Goal: Task Accomplishment & Management: Use online tool/utility

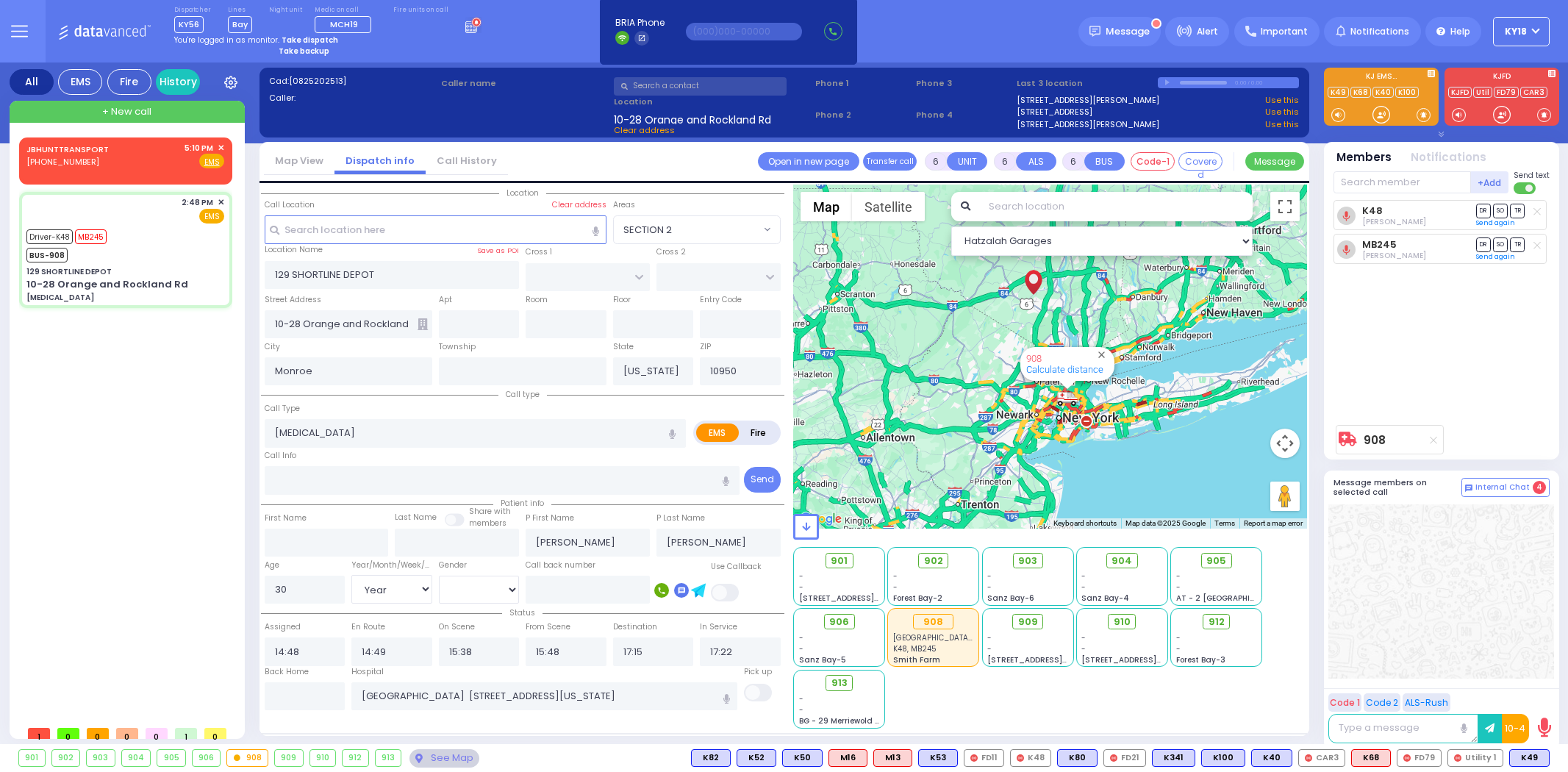
select select
select select "Year"
select select "[DEMOGRAPHIC_DATA]"
click at [471, 25] on g at bounding box center [476, 22] width 11 height 11
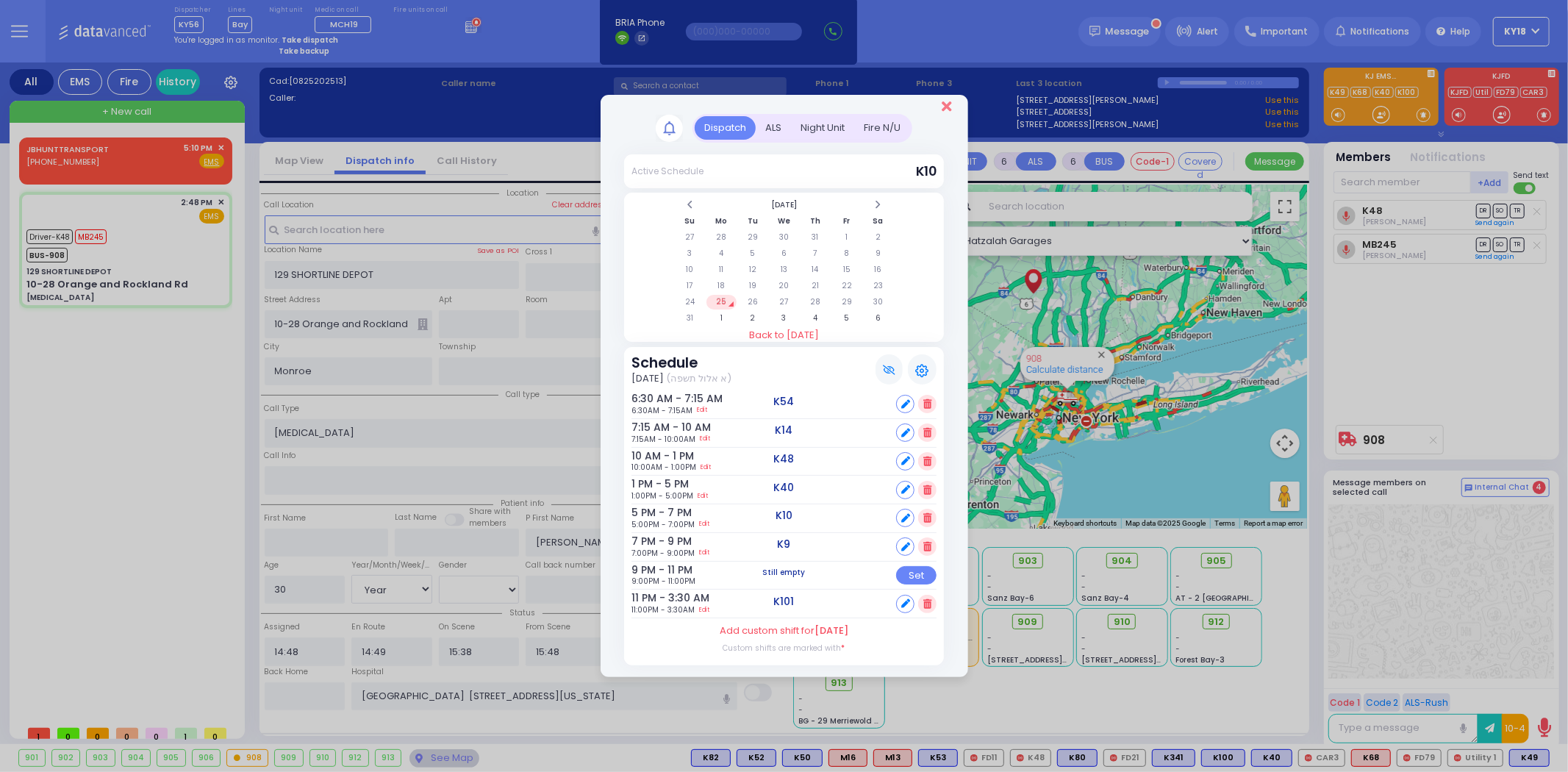
click at [943, 106] on div at bounding box center [784, 104] width 367 height 19
drag, startPoint x: 944, startPoint y: 112, endPoint x: 935, endPoint y: 112, distance: 9.0
click at [945, 112] on icon "Close" at bounding box center [947, 106] width 10 height 14
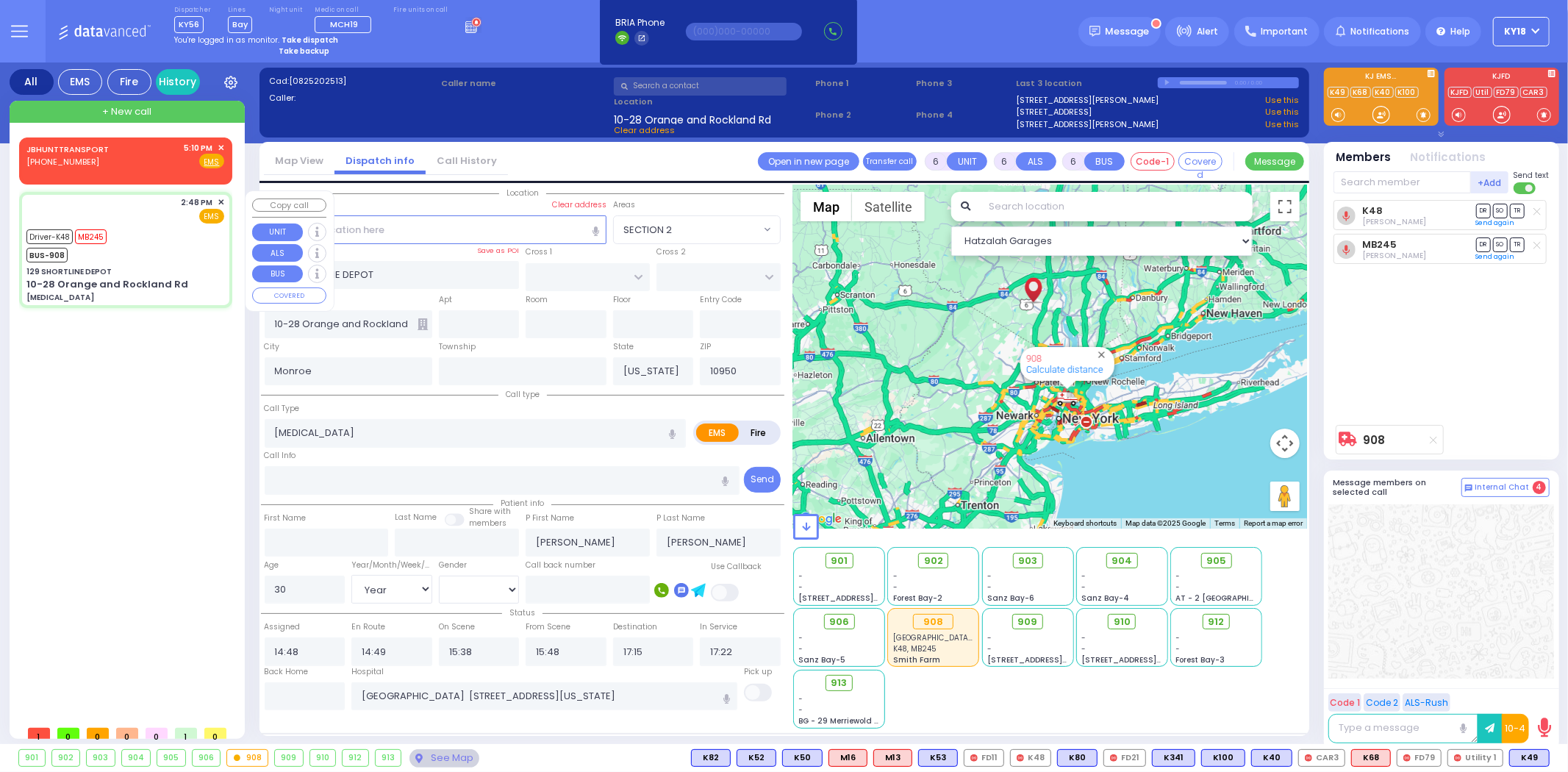
click at [208, 266] on div "129 SHORTLINE DEPOT" at bounding box center [125, 271] width 198 height 11
select select
radio input "true"
select select "Year"
select select "[DEMOGRAPHIC_DATA]"
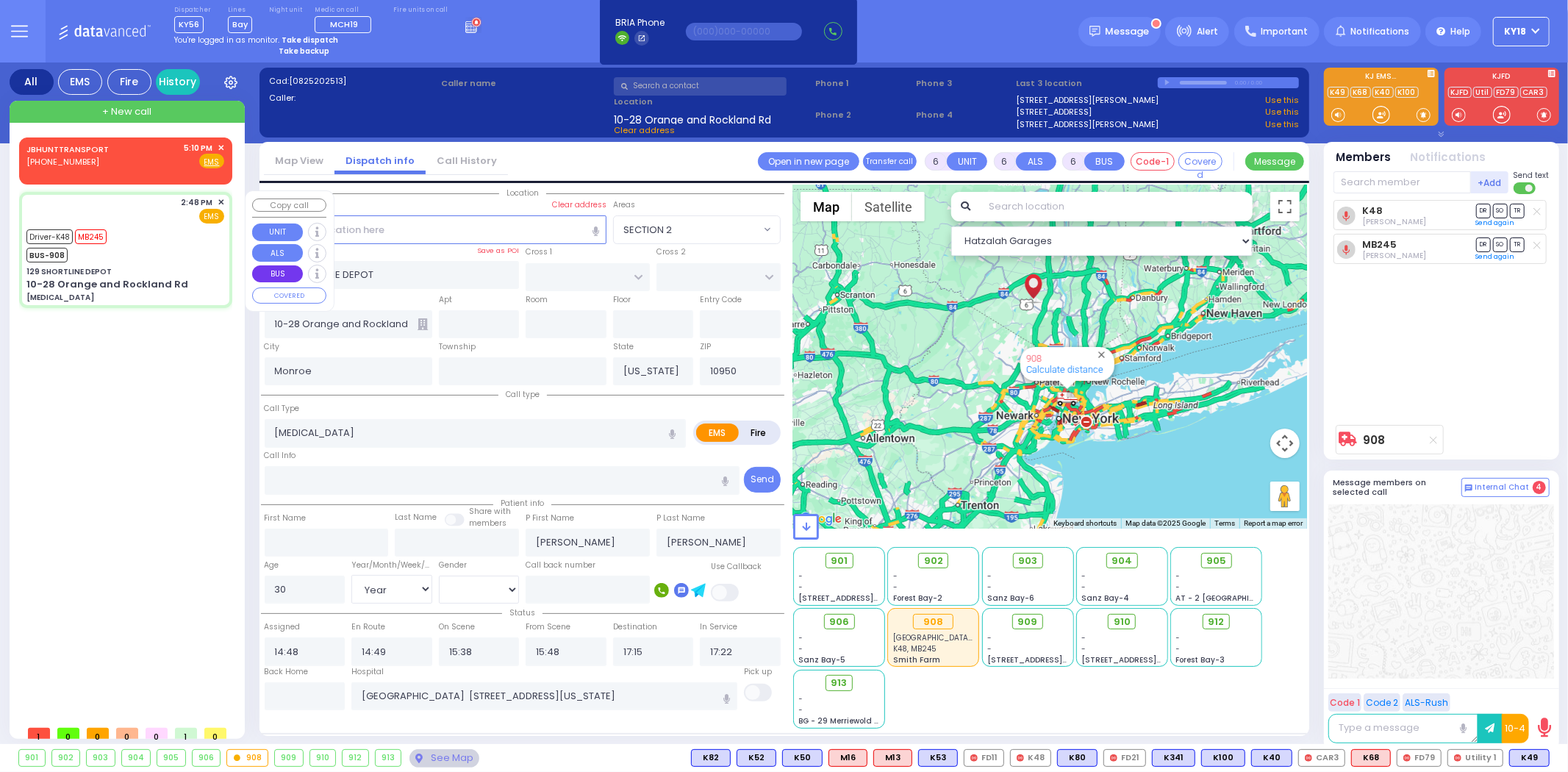
select select "Hatzalah Garages"
click at [466, 26] on icon at bounding box center [470, 28] width 11 height 9
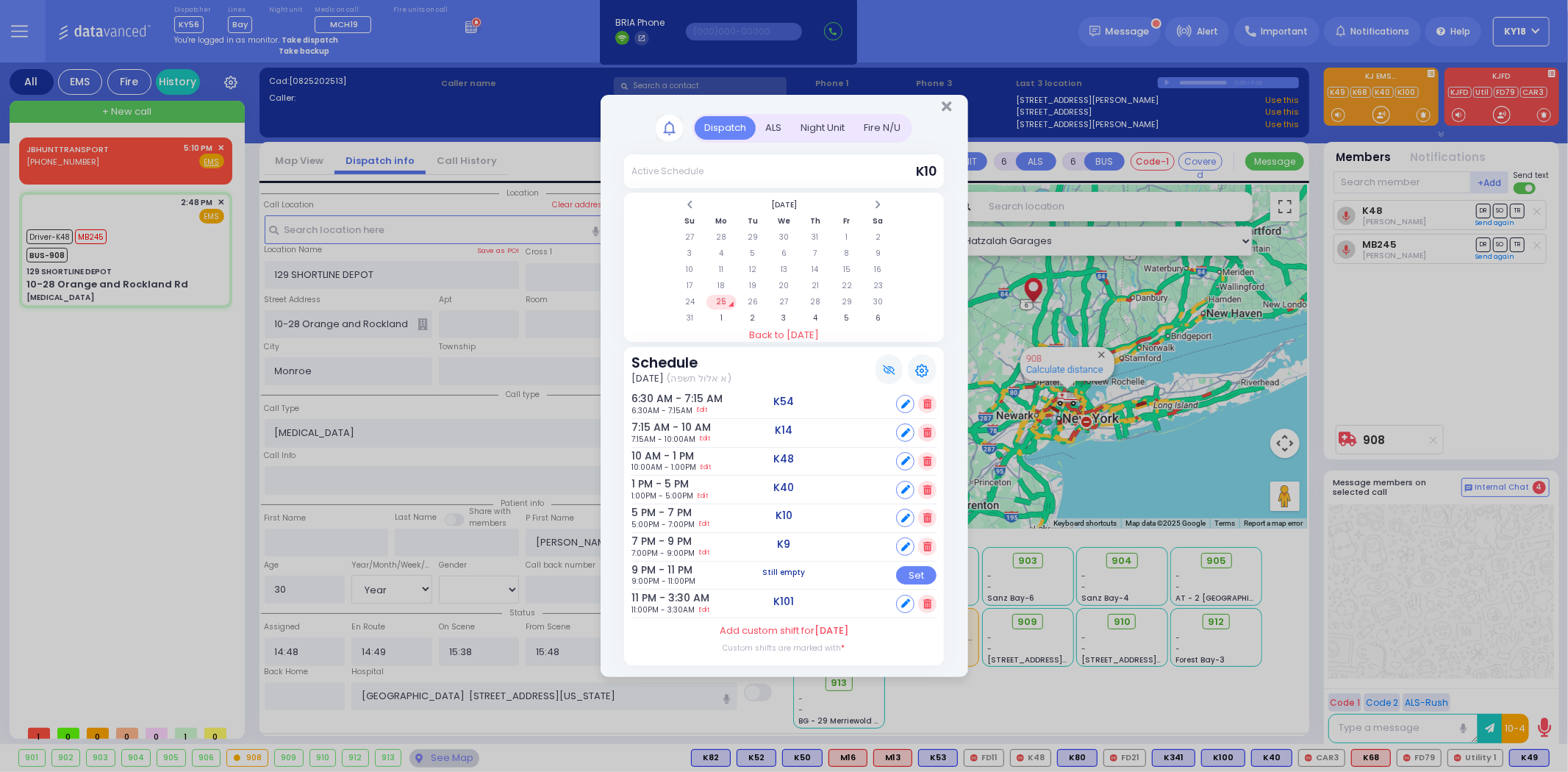
click at [904, 515] on icon at bounding box center [905, 518] width 9 height 9
select select
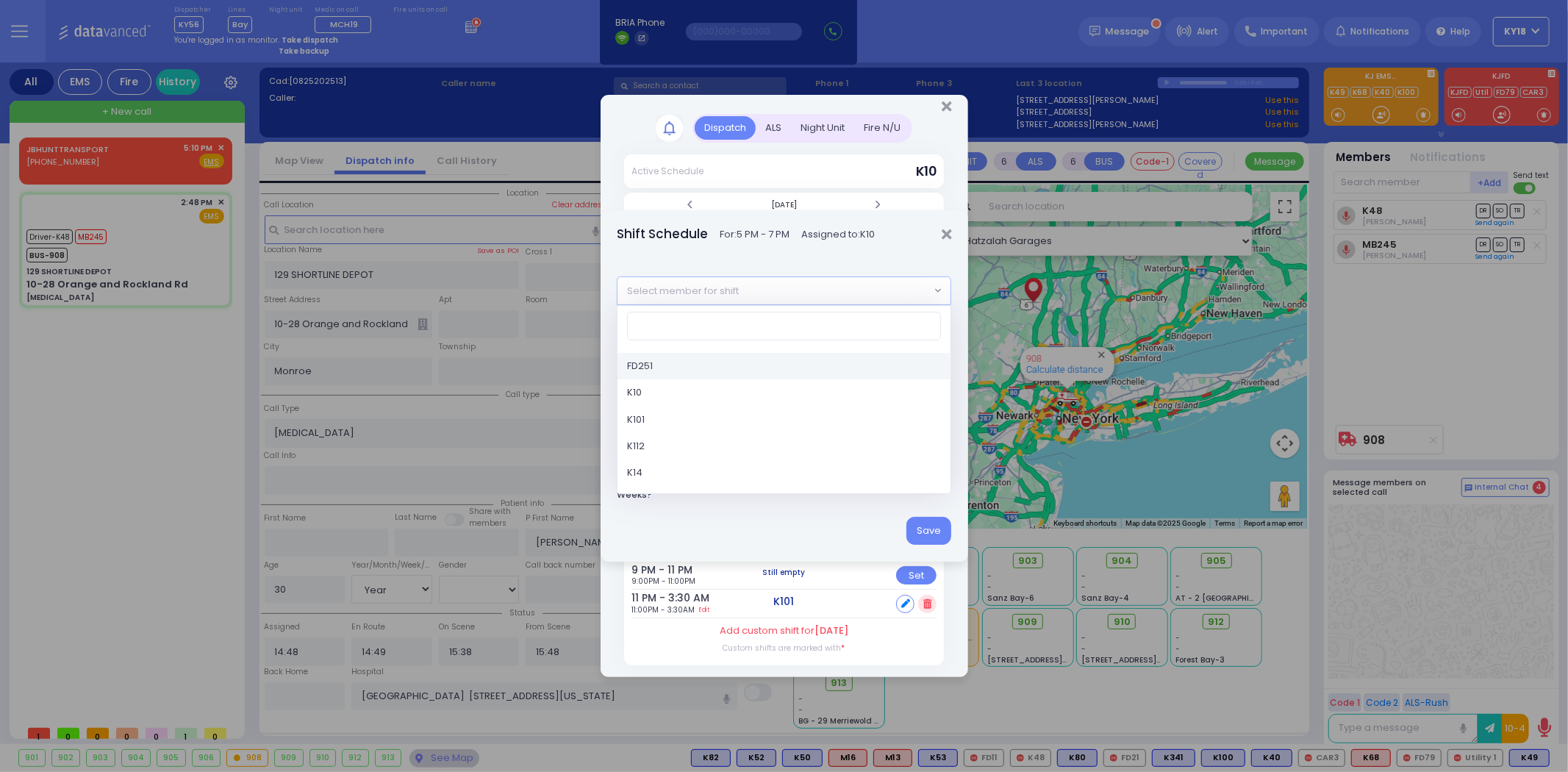
click at [812, 290] on span "Select member for shift" at bounding box center [773, 290] width 312 height 26
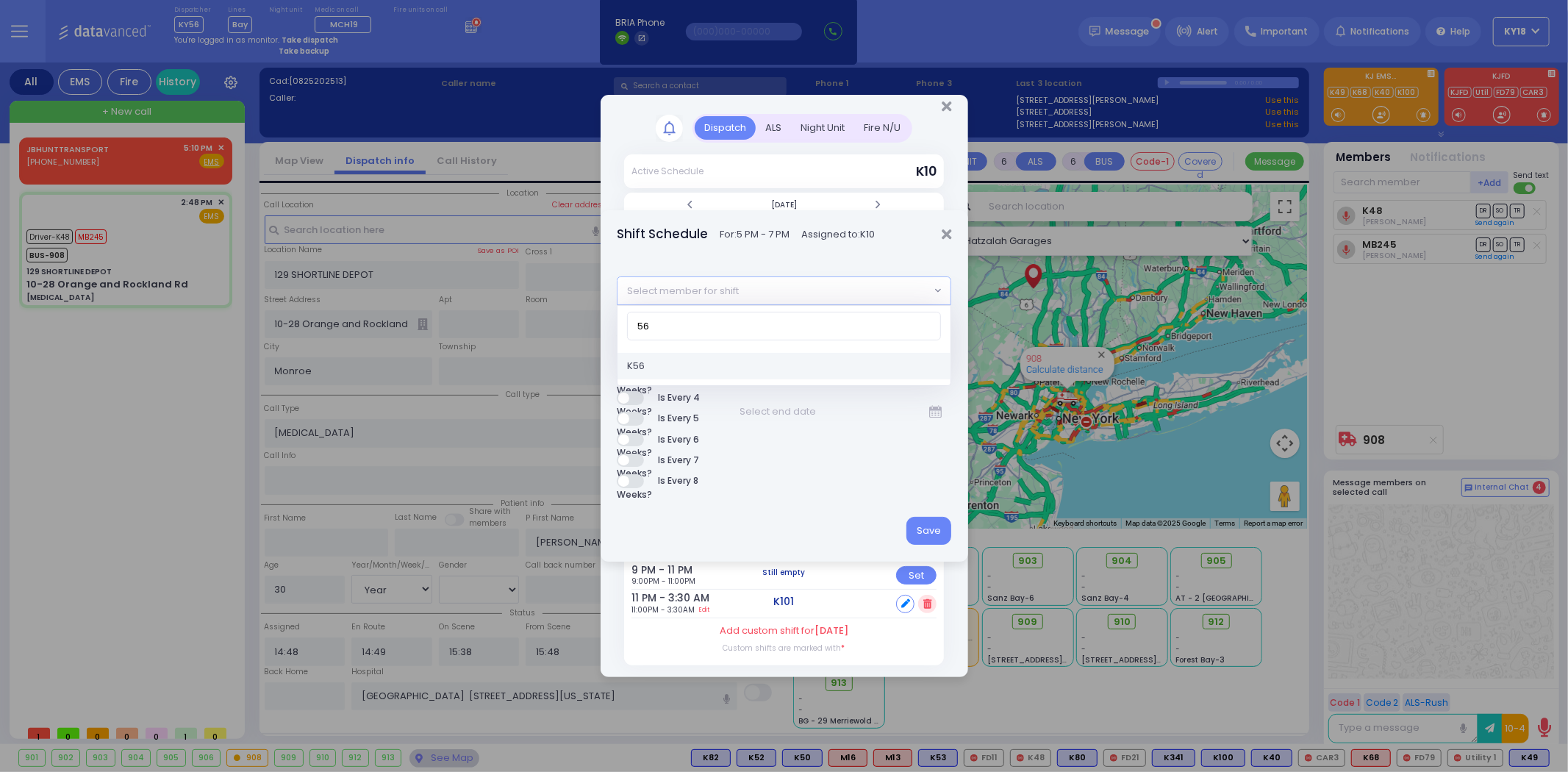
type input "56"
select select "9c322e50-c3a6-423b-a3ae-d71ecd931d63"
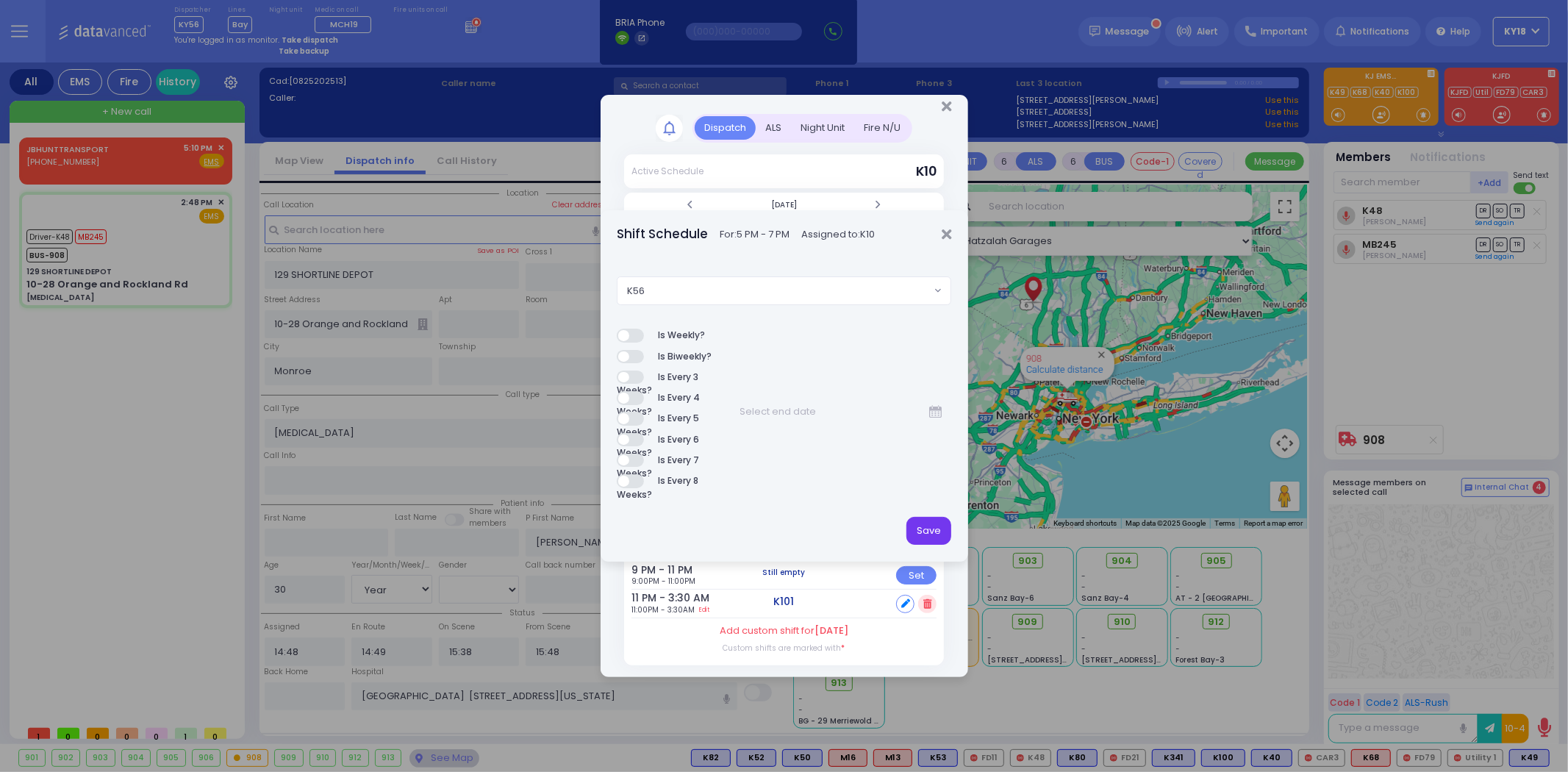
click at [935, 526] on button "Save" at bounding box center [928, 530] width 44 height 28
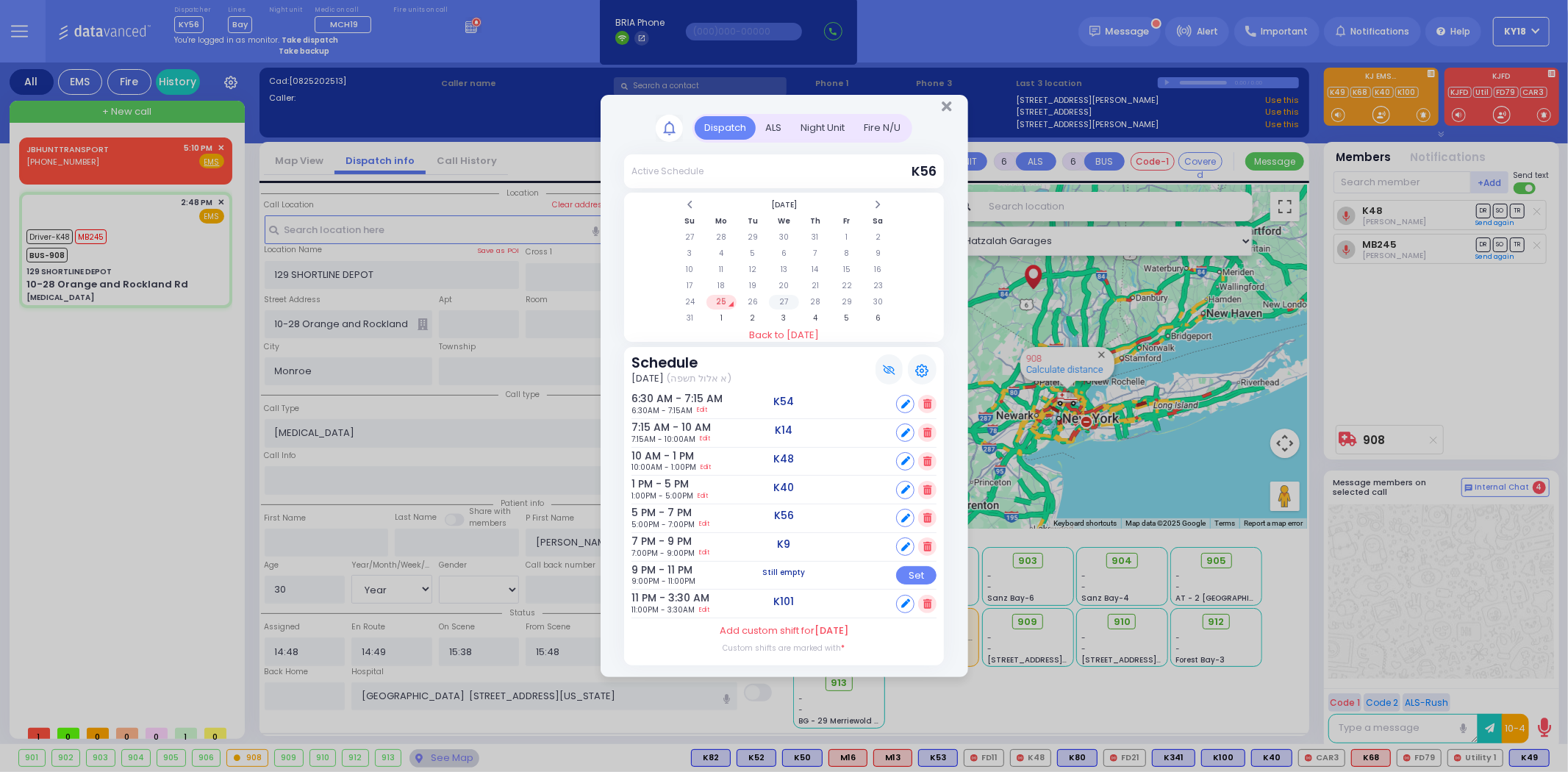
click at [782, 300] on td "27" at bounding box center [784, 301] width 30 height 14
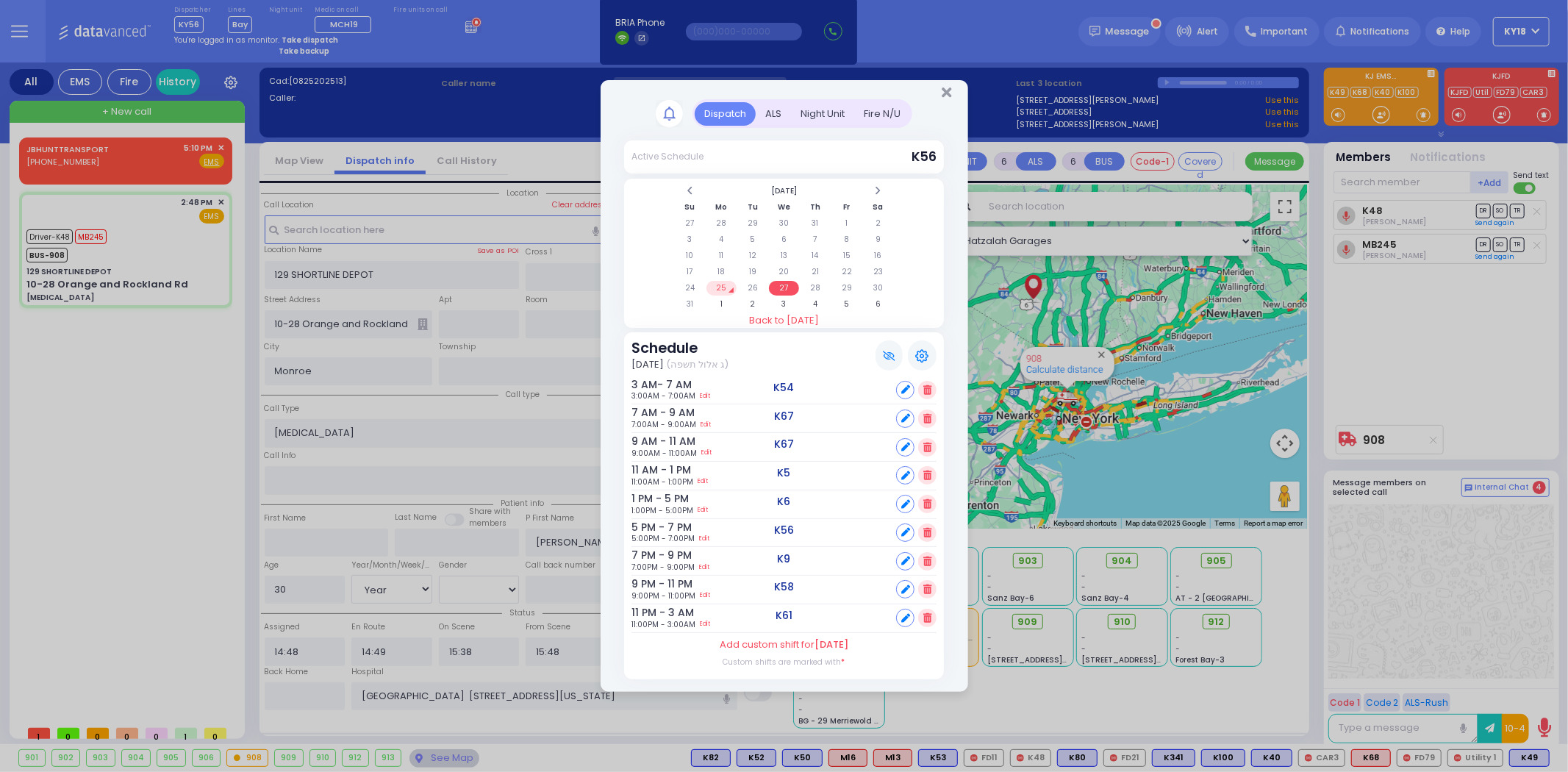
click at [905, 530] on icon at bounding box center [905, 531] width 9 height 9
select select
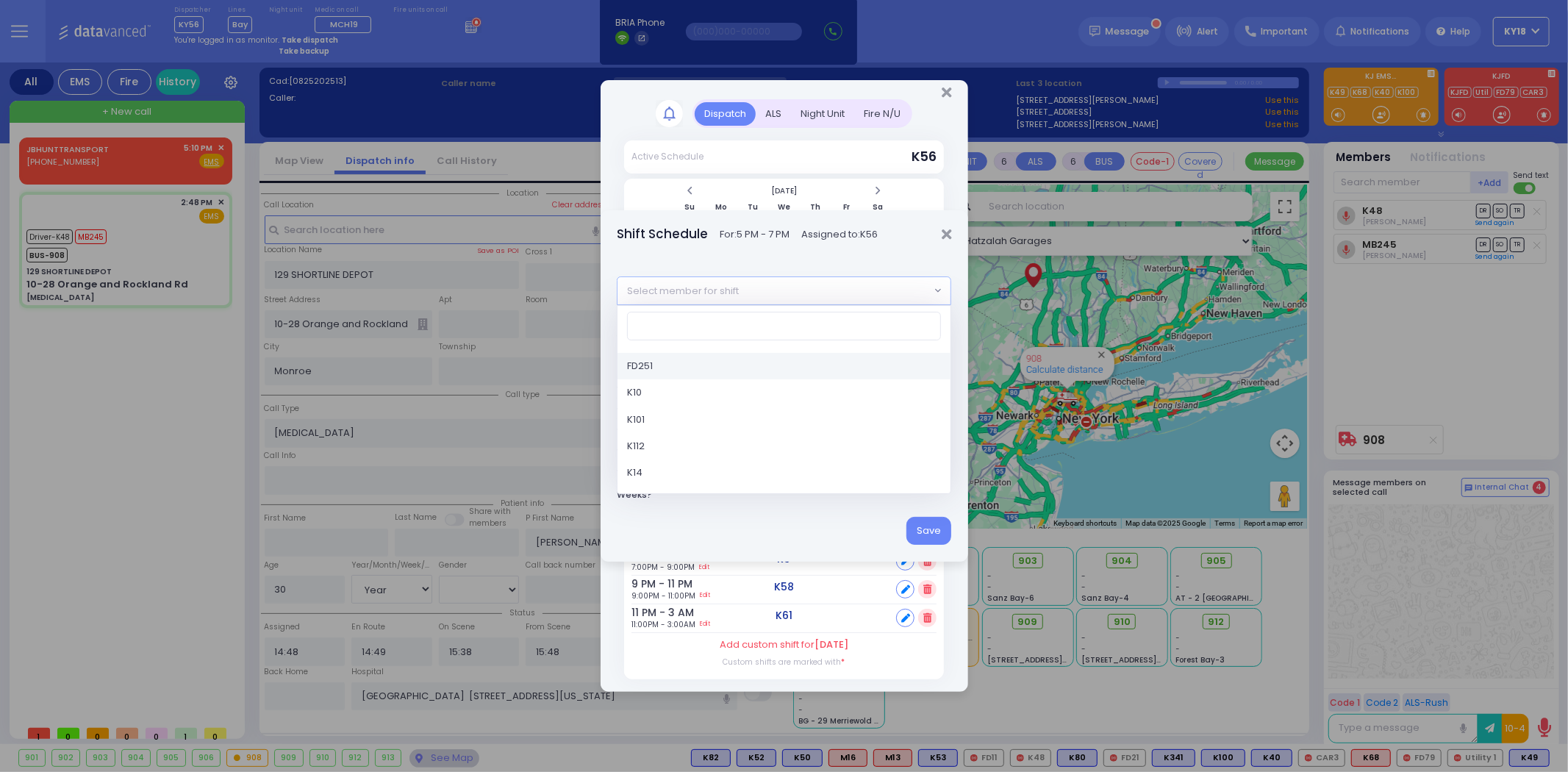
click at [813, 285] on span "Select member for shift" at bounding box center [773, 290] width 312 height 26
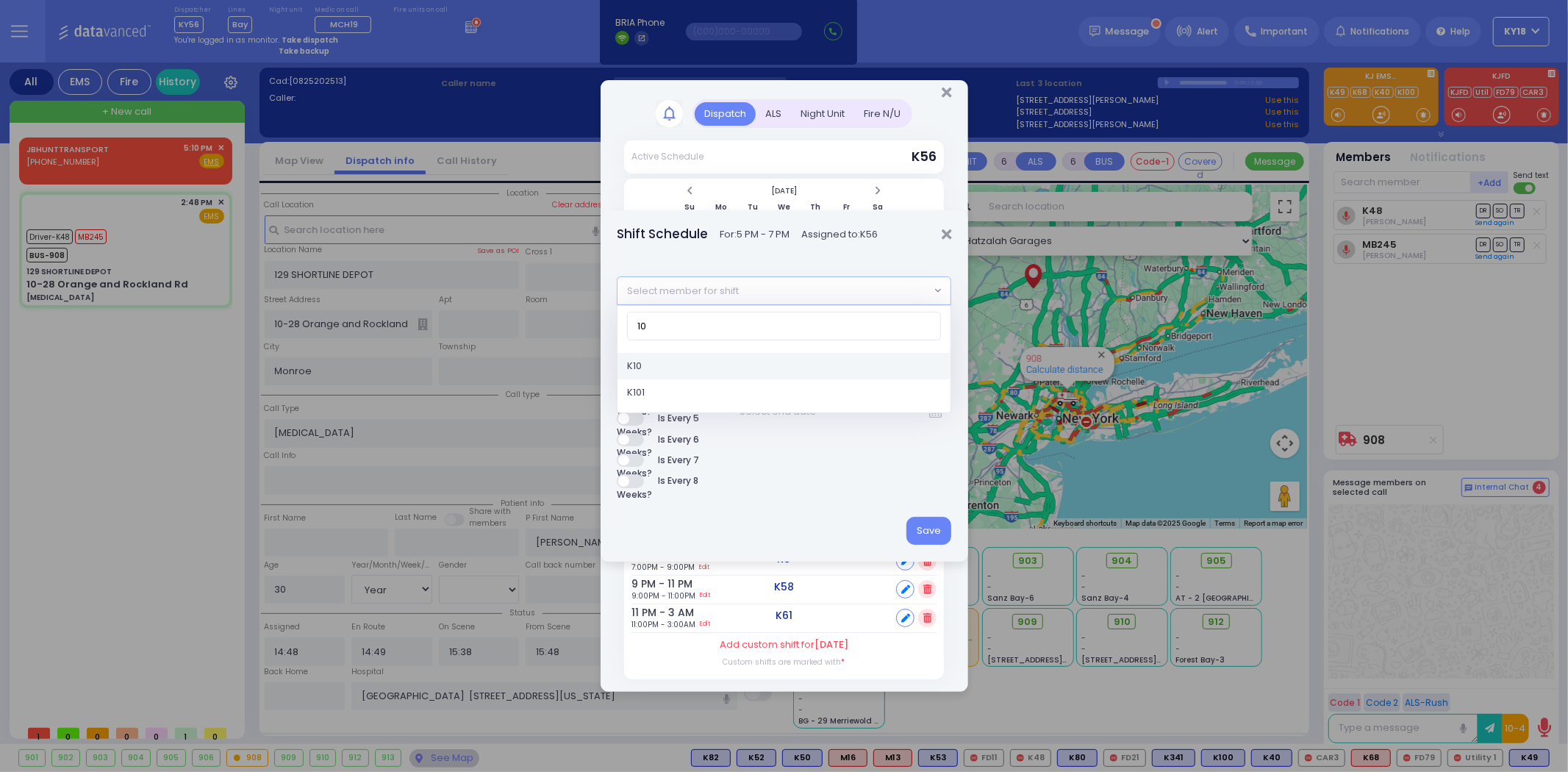
type input "10"
select select "6cd57361-8ae4-4f99-a5a2-519838bb8429"
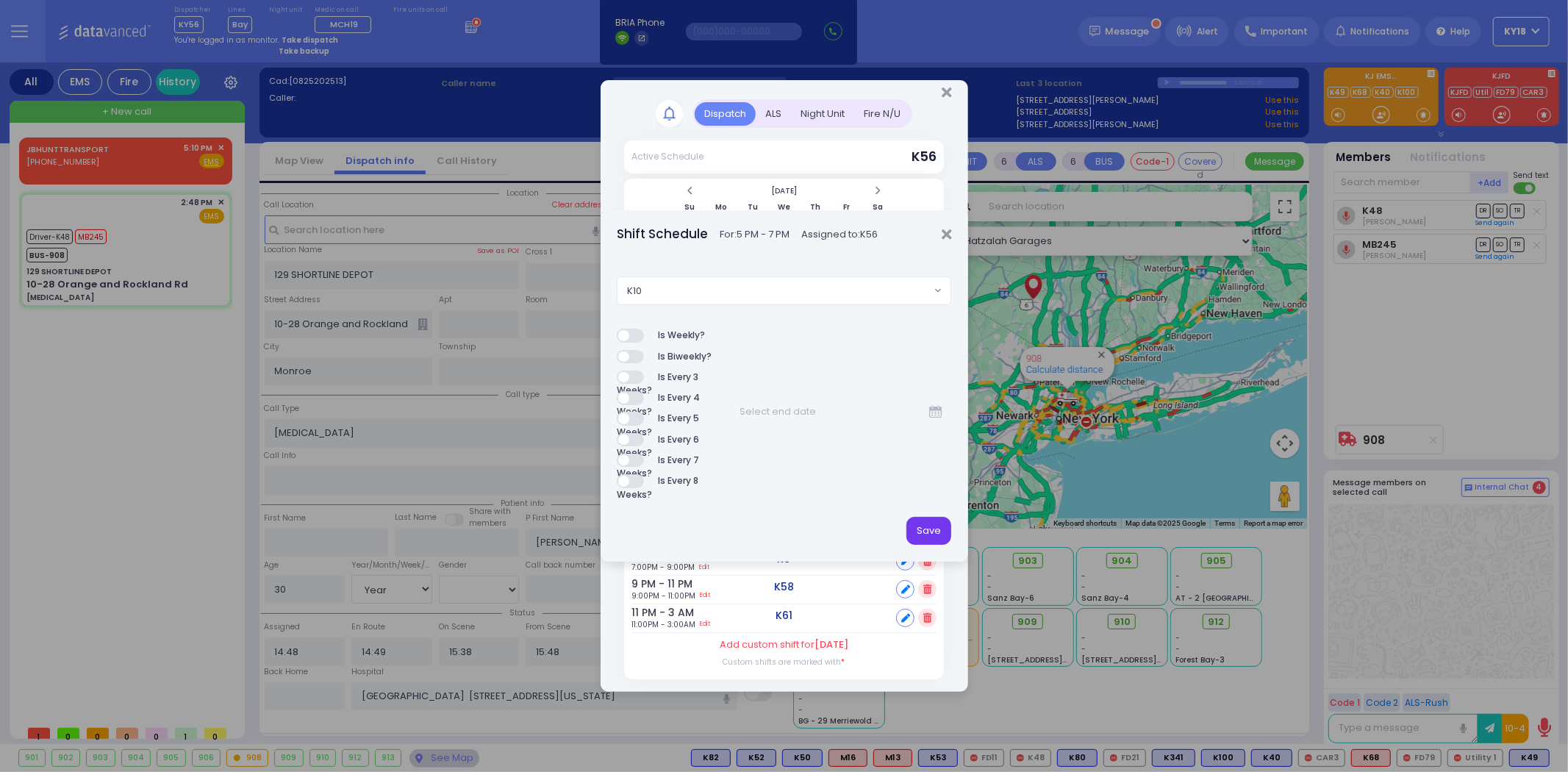
click at [923, 528] on button "Save" at bounding box center [928, 530] width 44 height 28
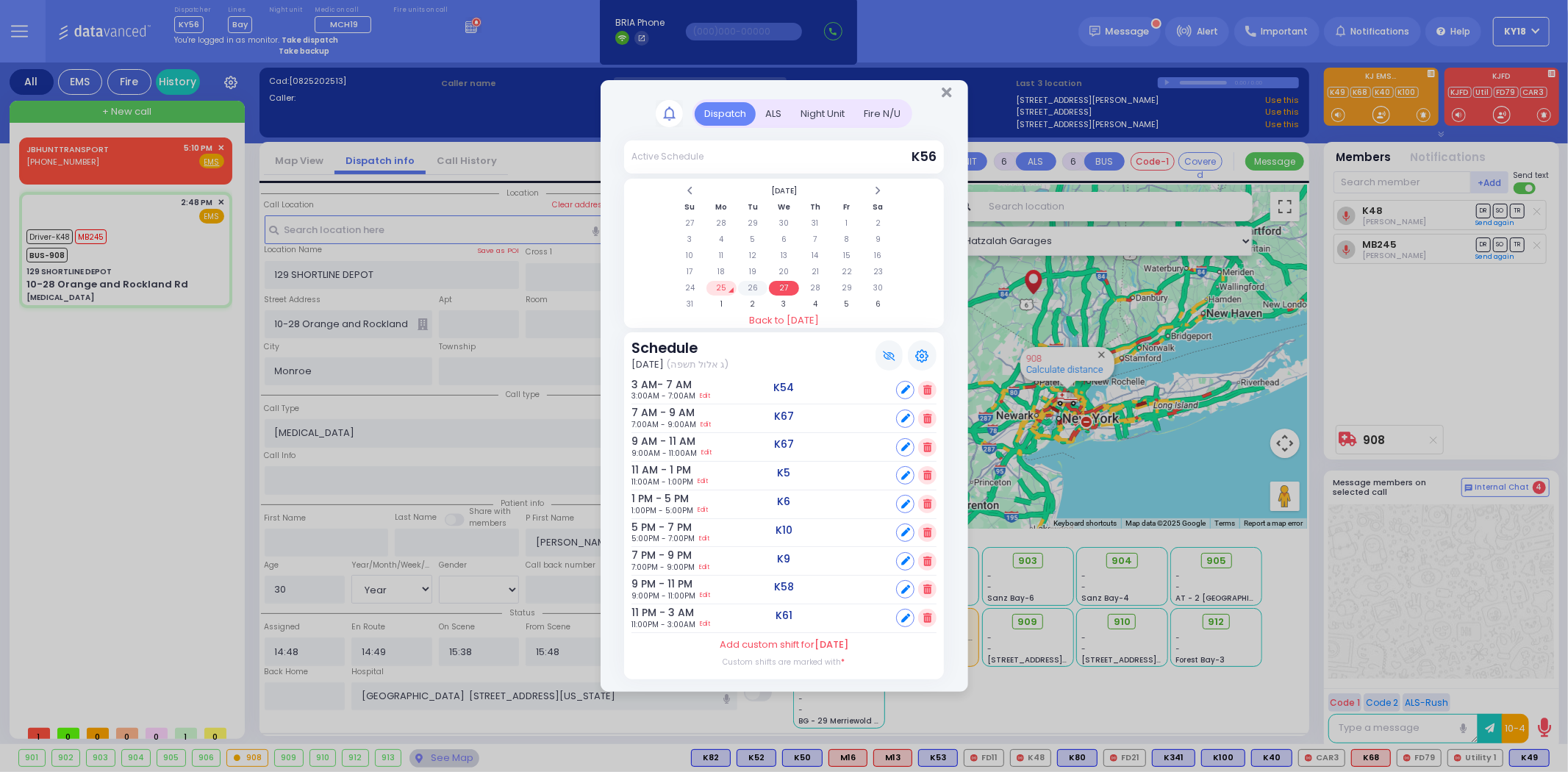
click at [752, 284] on td "26" at bounding box center [753, 288] width 30 height 14
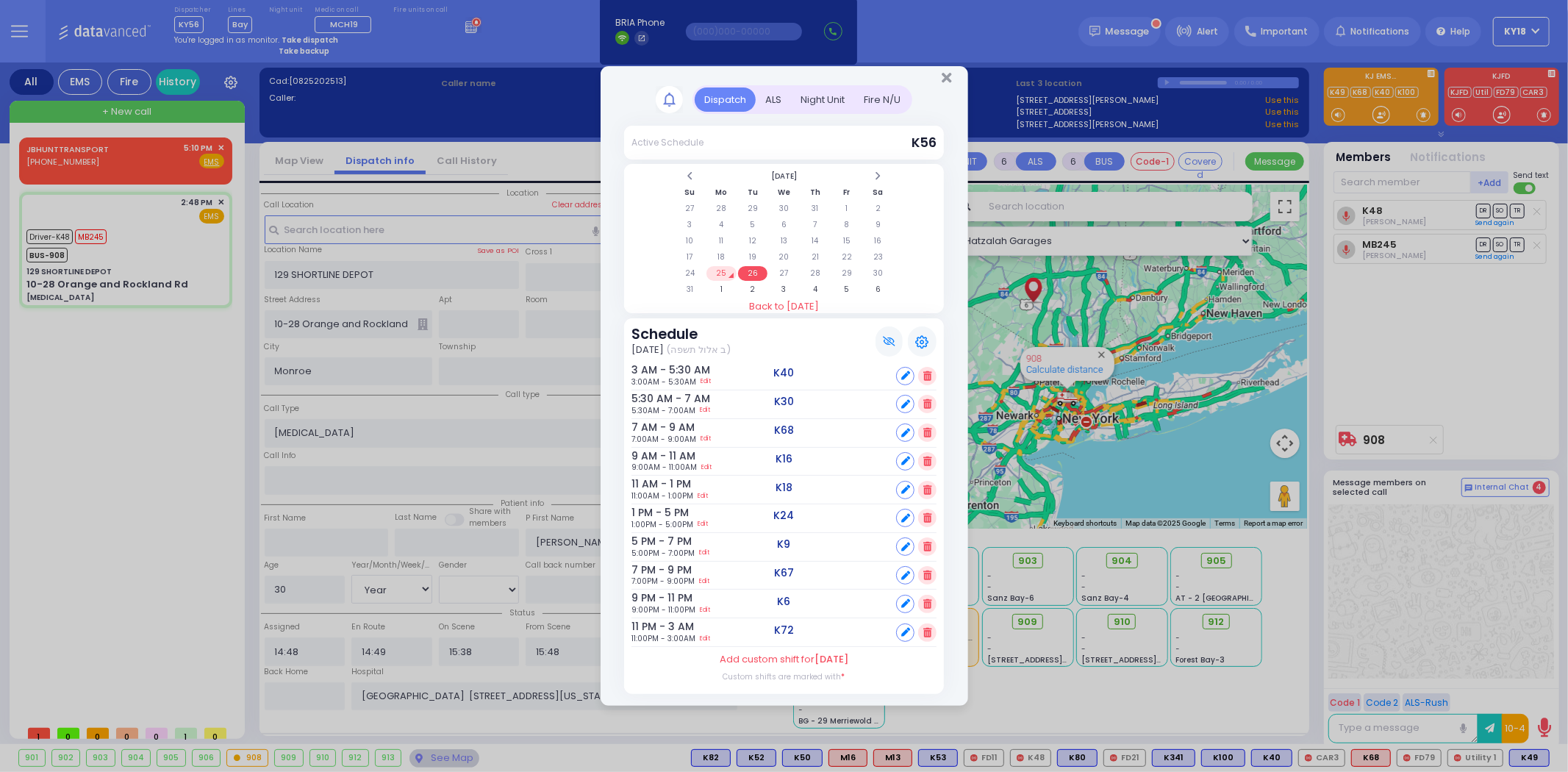
click at [905, 628] on icon at bounding box center [905, 632] width 9 height 9
select select
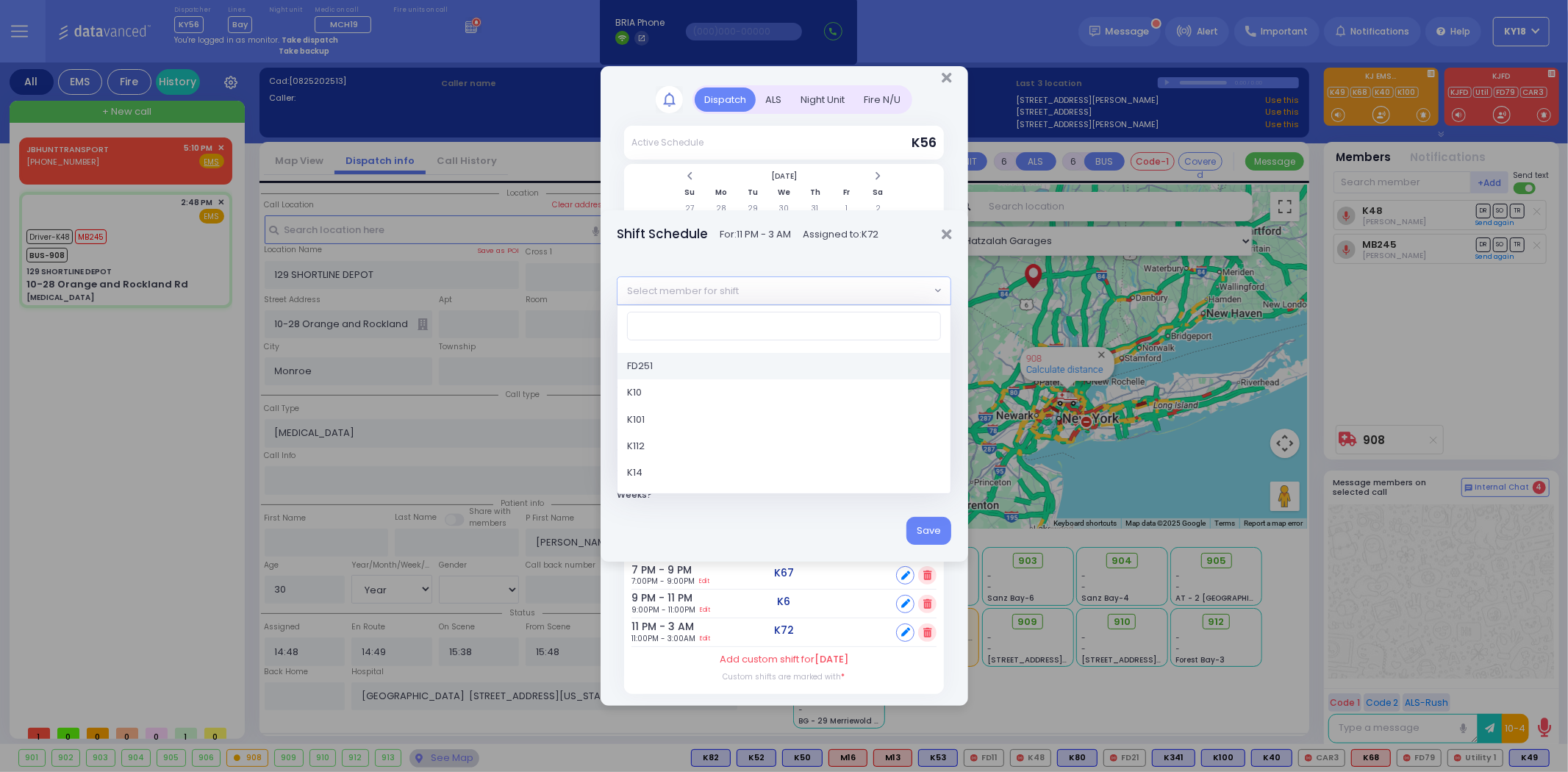
click at [791, 291] on span "Select member for shift" at bounding box center [773, 290] width 312 height 26
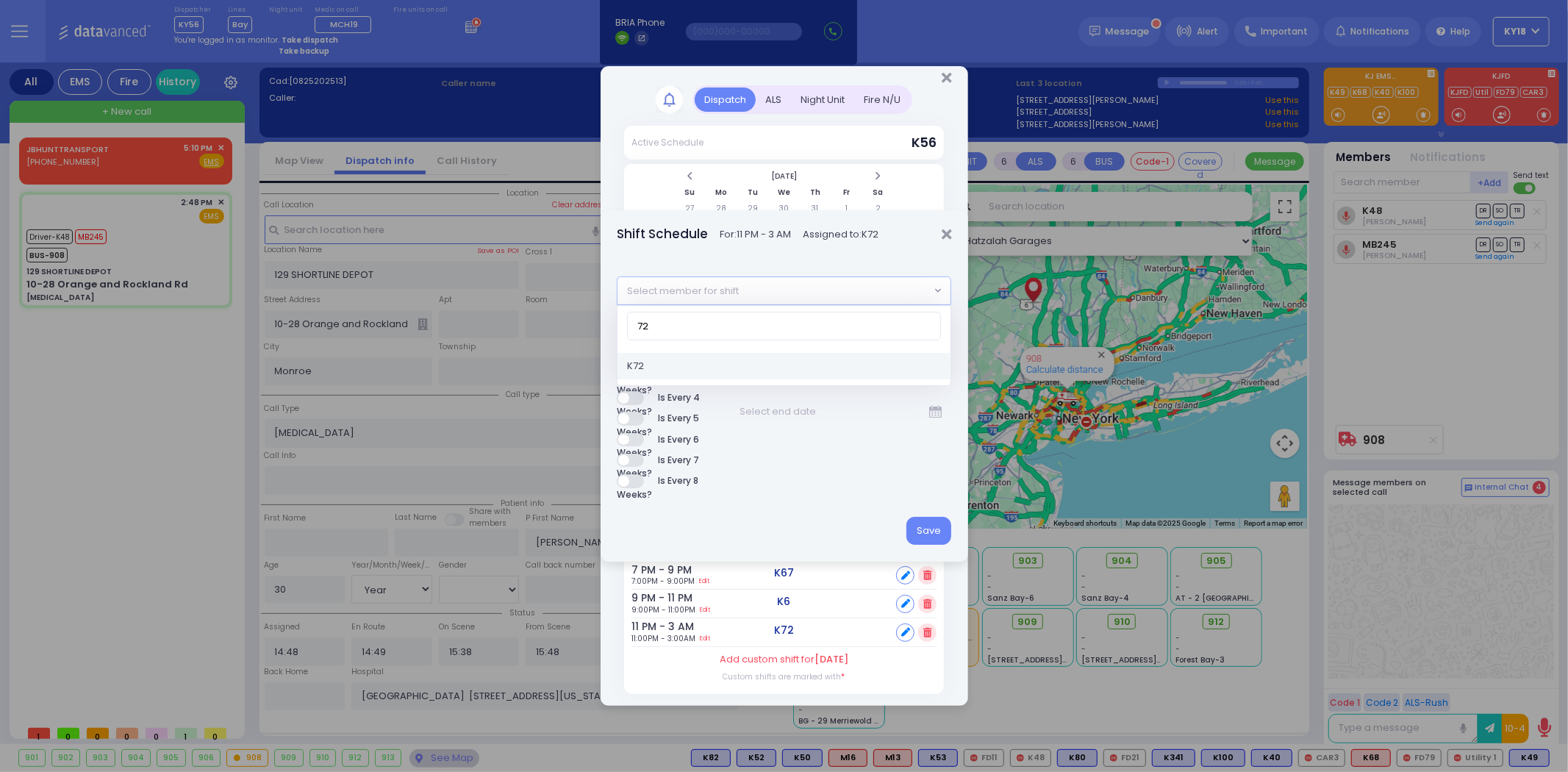
type input "7"
type input "67"
select select "58f731f9-8feb-e108-99ba-e85f492fb049"
click at [923, 524] on button "Save" at bounding box center [928, 530] width 44 height 28
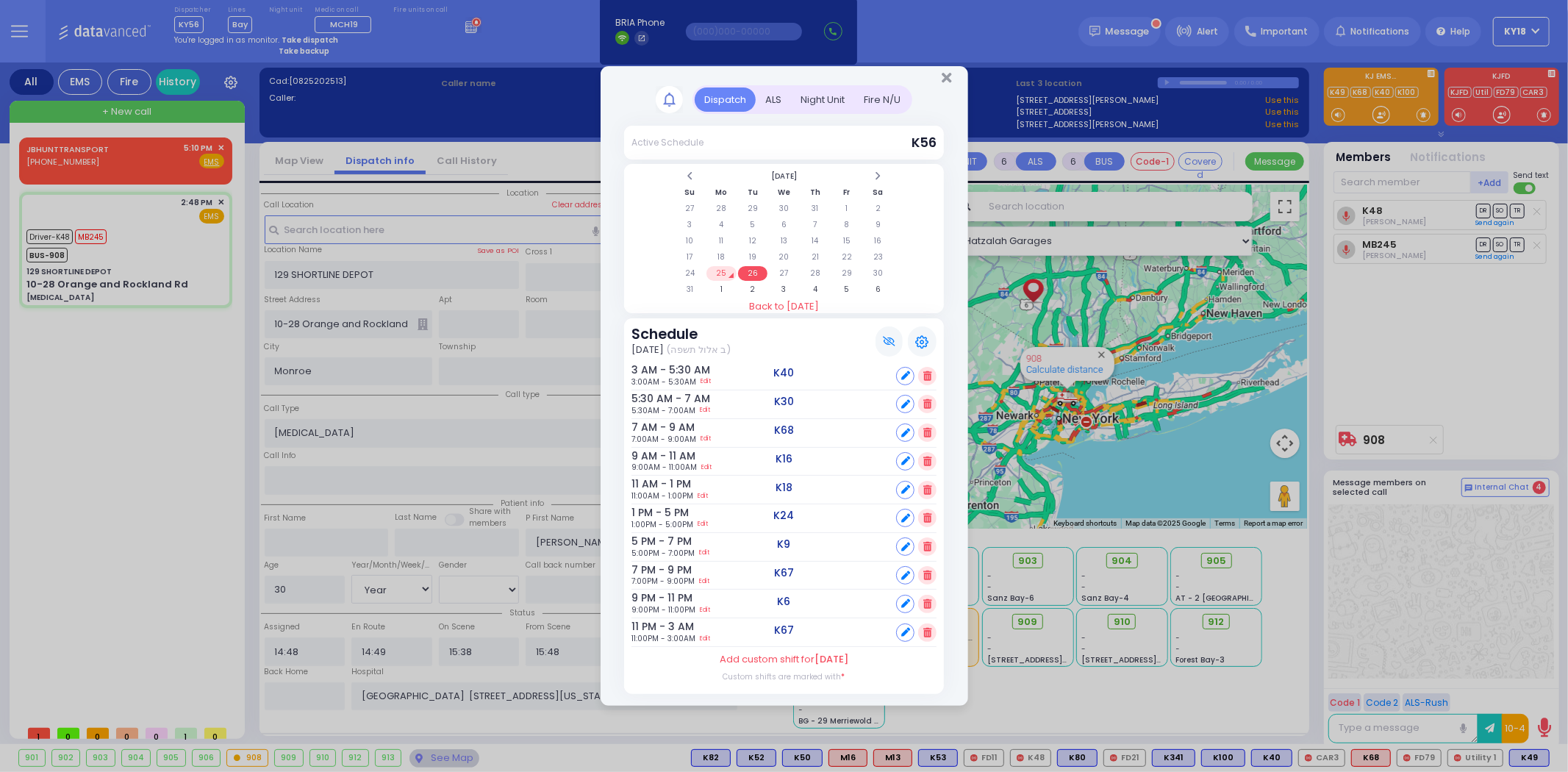
click at [716, 271] on td "25" at bounding box center [721, 272] width 30 height 14
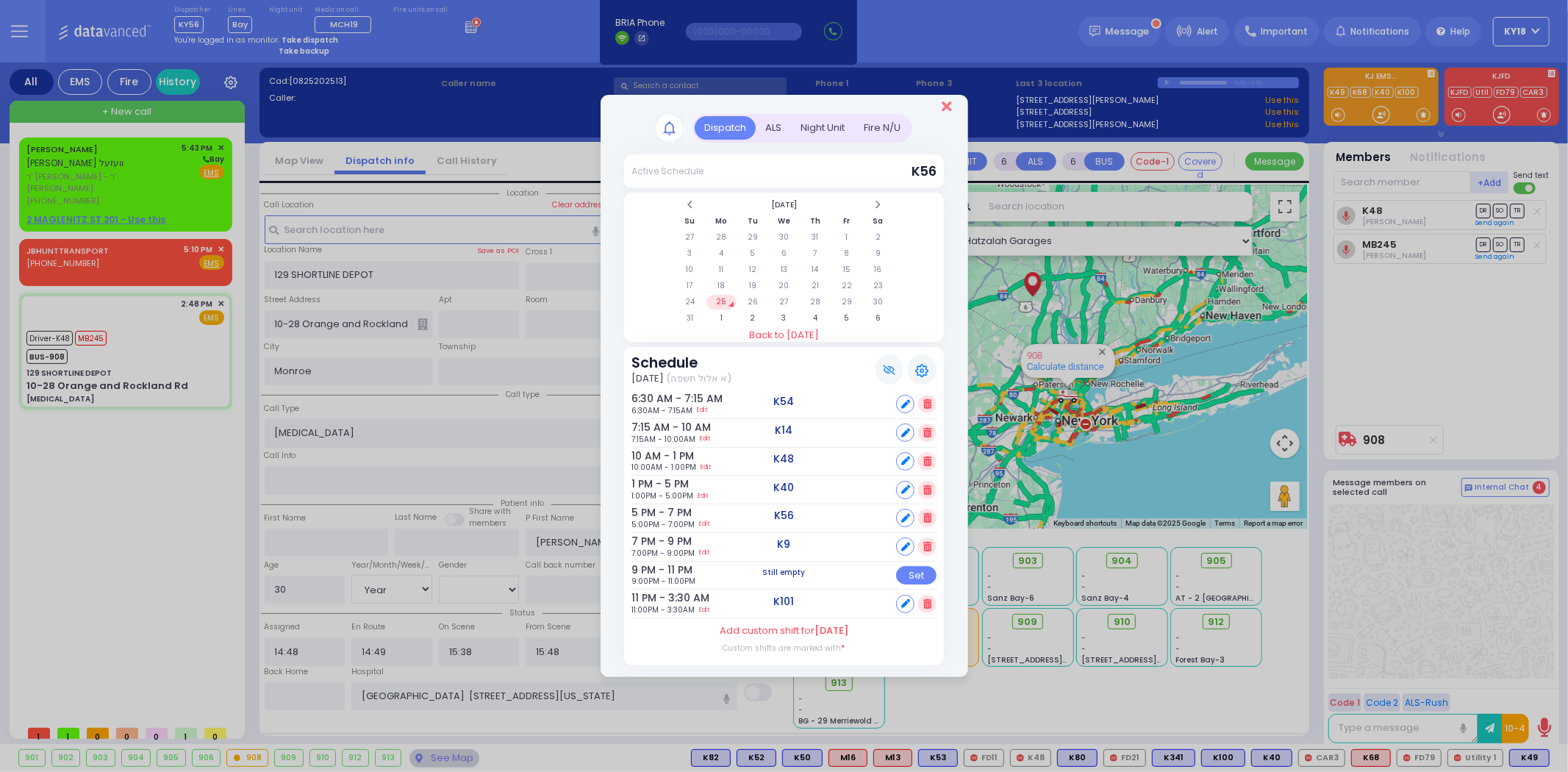
click at [949, 108] on icon "Close" at bounding box center [947, 106] width 10 height 14
